Goal: Information Seeking & Learning: Learn about a topic

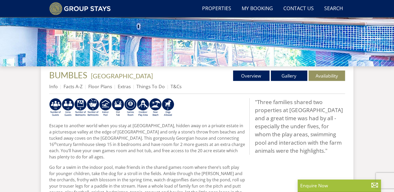
scroll to position [155, 0]
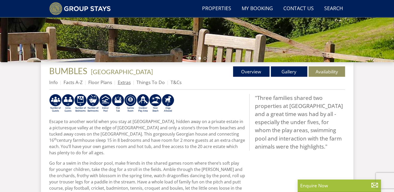
click at [124, 83] on link "Extras" at bounding box center [124, 82] width 13 height 6
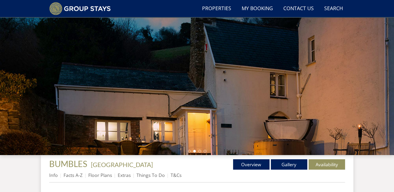
scroll to position [48, 0]
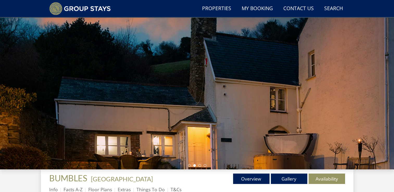
click at [369, 81] on div at bounding box center [197, 78] width 394 height 182
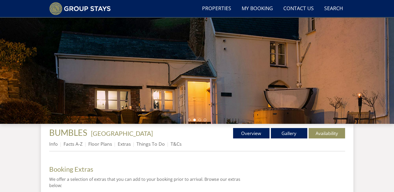
scroll to position [109, 0]
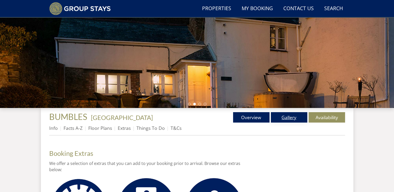
click at [288, 117] on link "Gallery" at bounding box center [289, 117] width 36 height 10
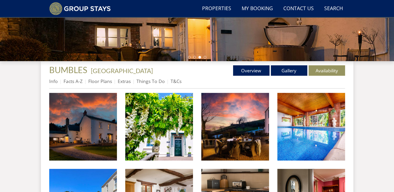
scroll to position [162, 0]
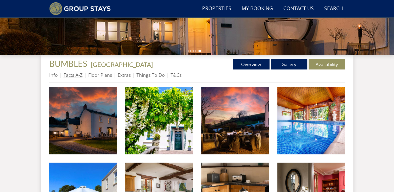
click at [76, 77] on link "Facts A-Z" at bounding box center [72, 75] width 19 height 6
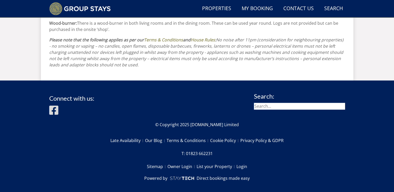
scroll to position [771, 0]
